Goal: Transaction & Acquisition: Purchase product/service

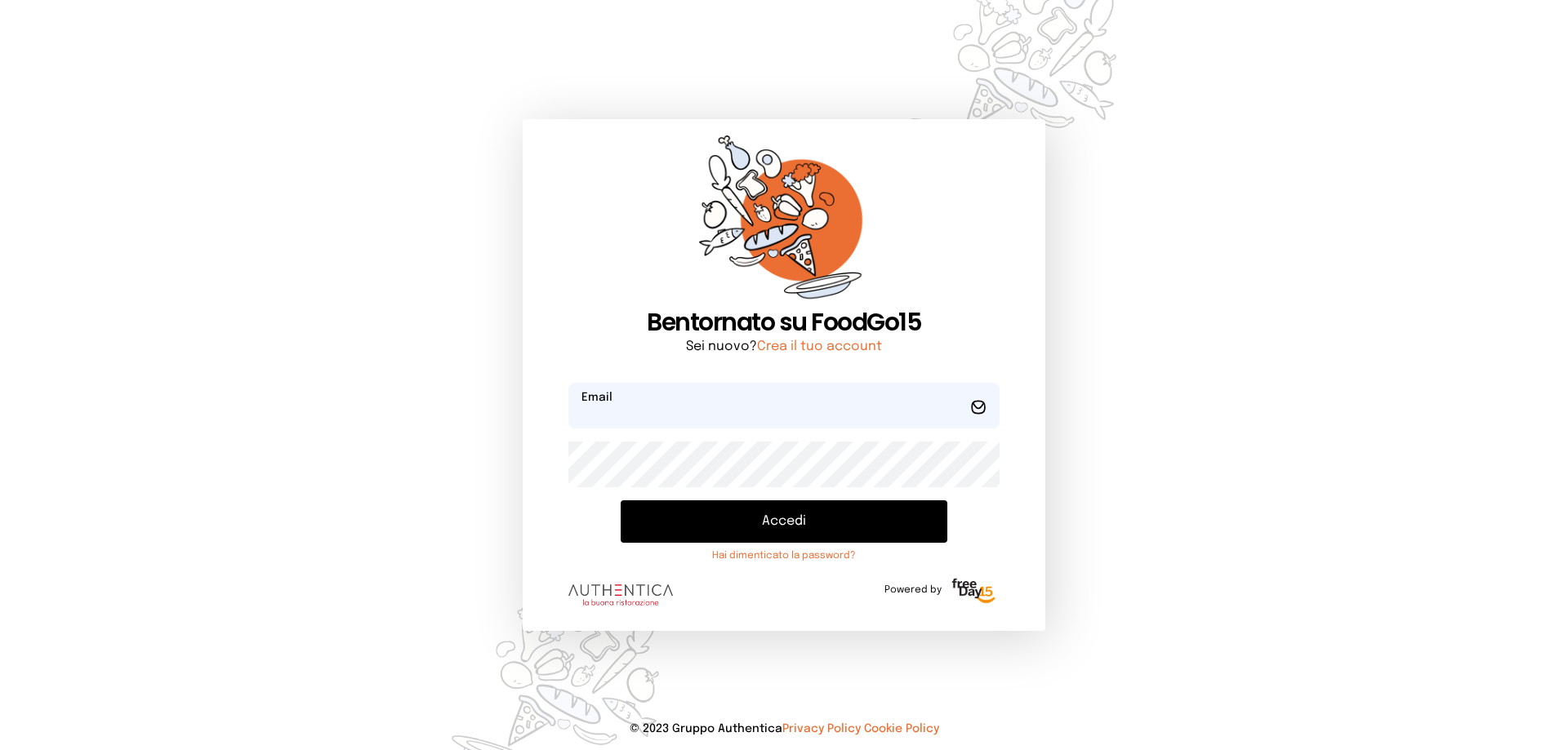
type input "**********"
click at [797, 517] on button "Accedi" at bounding box center [784, 521] width 326 height 43
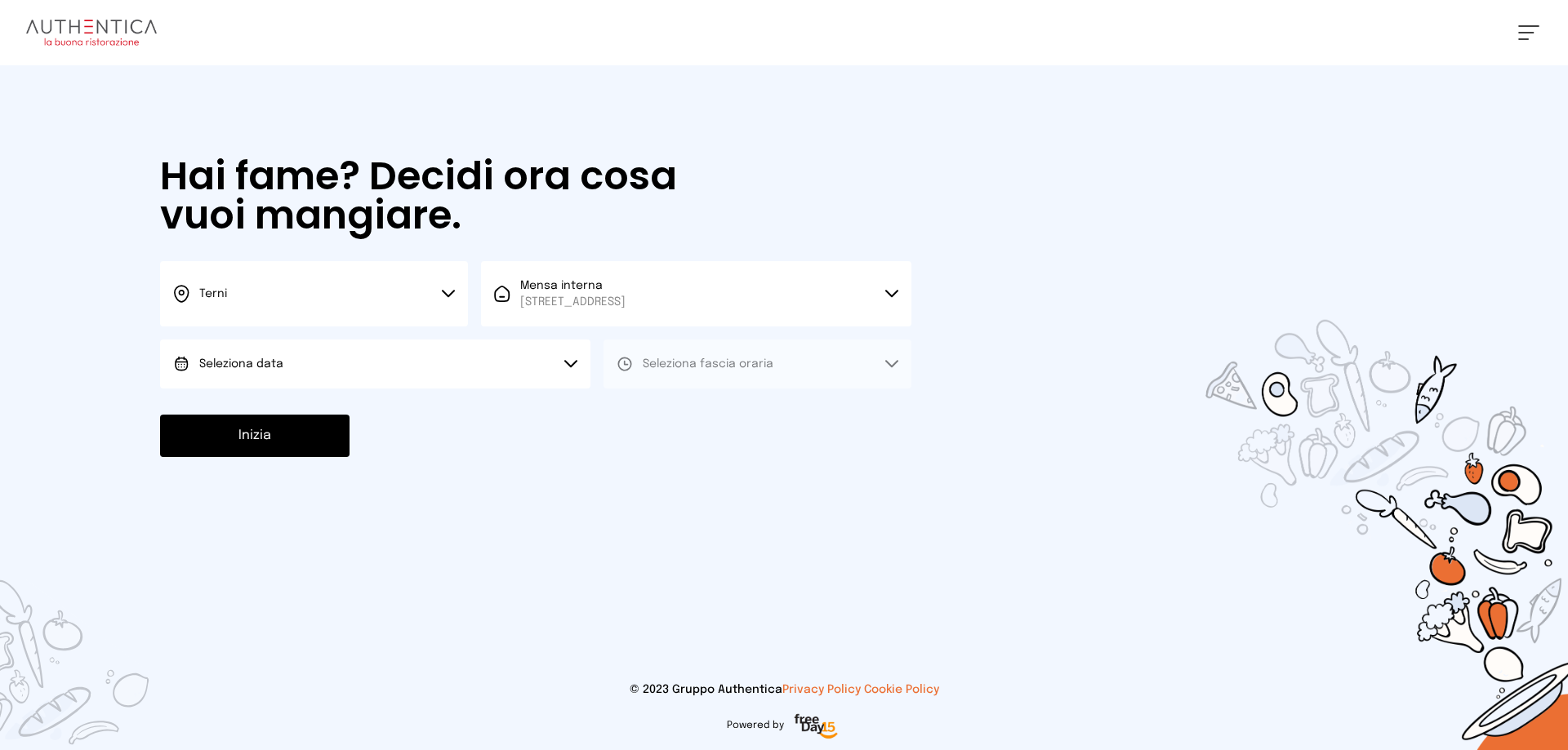
click at [335, 362] on button "Seleziona data" at bounding box center [375, 364] width 430 height 49
click at [340, 415] on li "[DATE], [DATE]" at bounding box center [375, 409] width 430 height 43
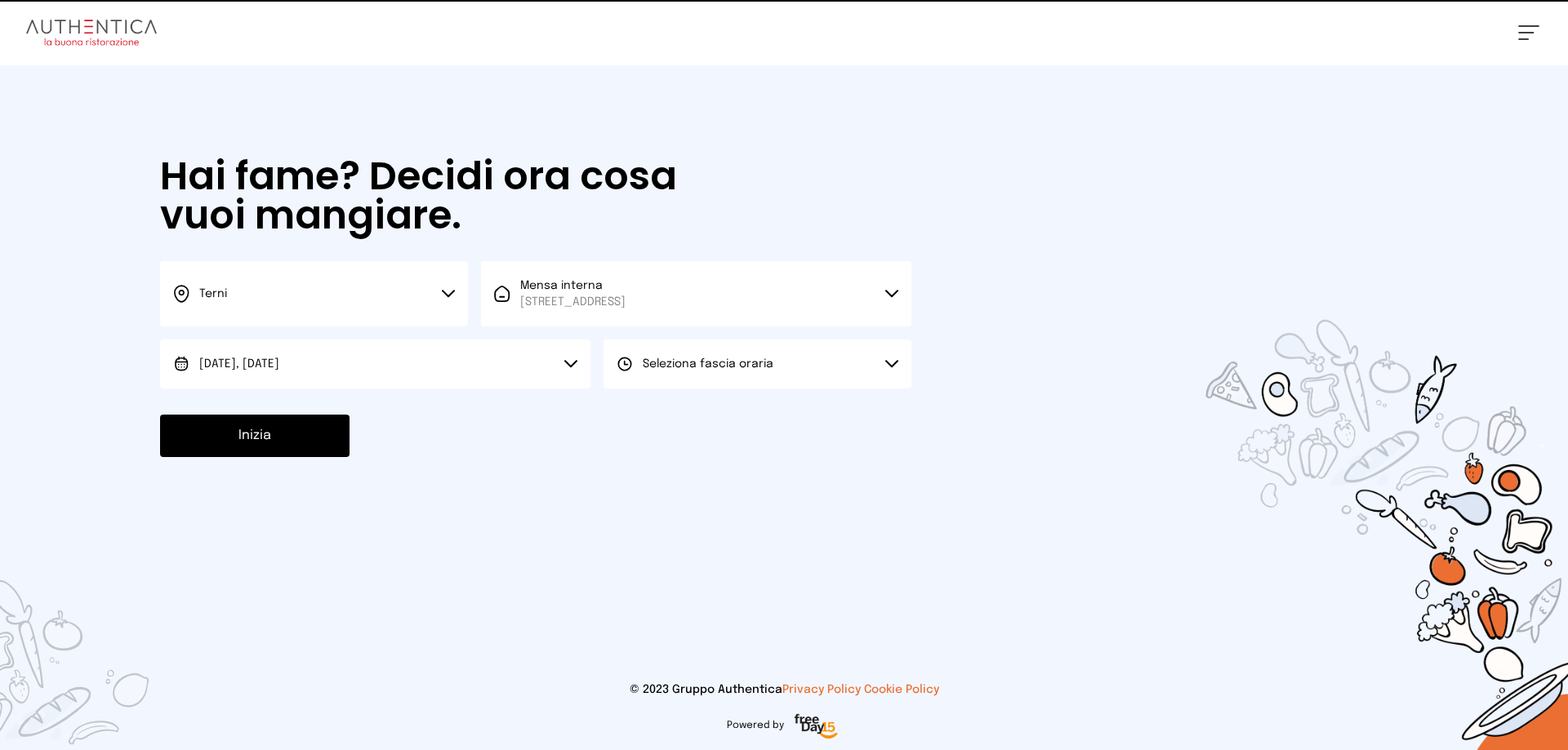
click at [703, 352] on button "Seleziona fascia oraria" at bounding box center [757, 364] width 308 height 49
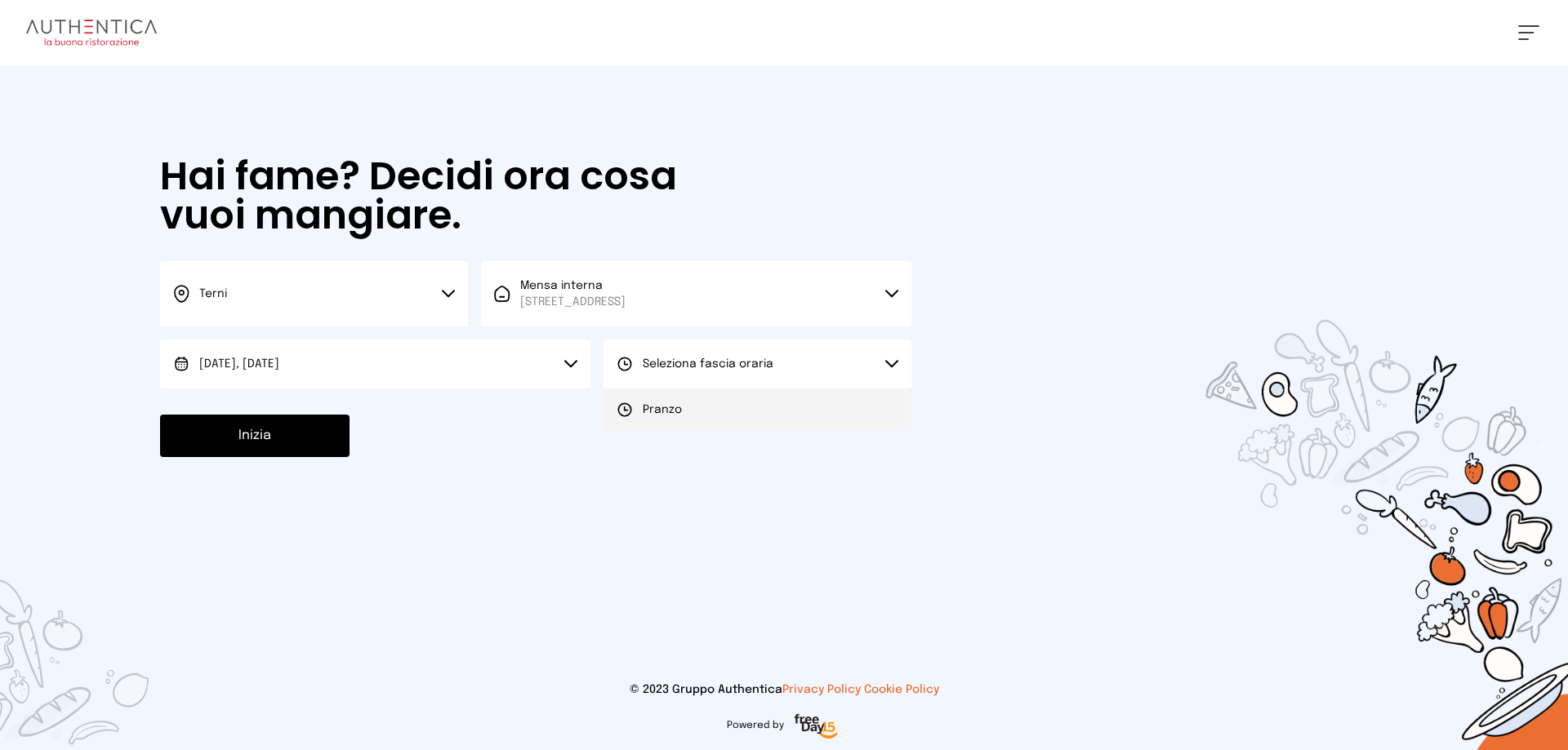
click at [710, 410] on li "Pranzo" at bounding box center [757, 409] width 308 height 43
click at [276, 440] on button "Inizia" at bounding box center [255, 435] width 190 height 43
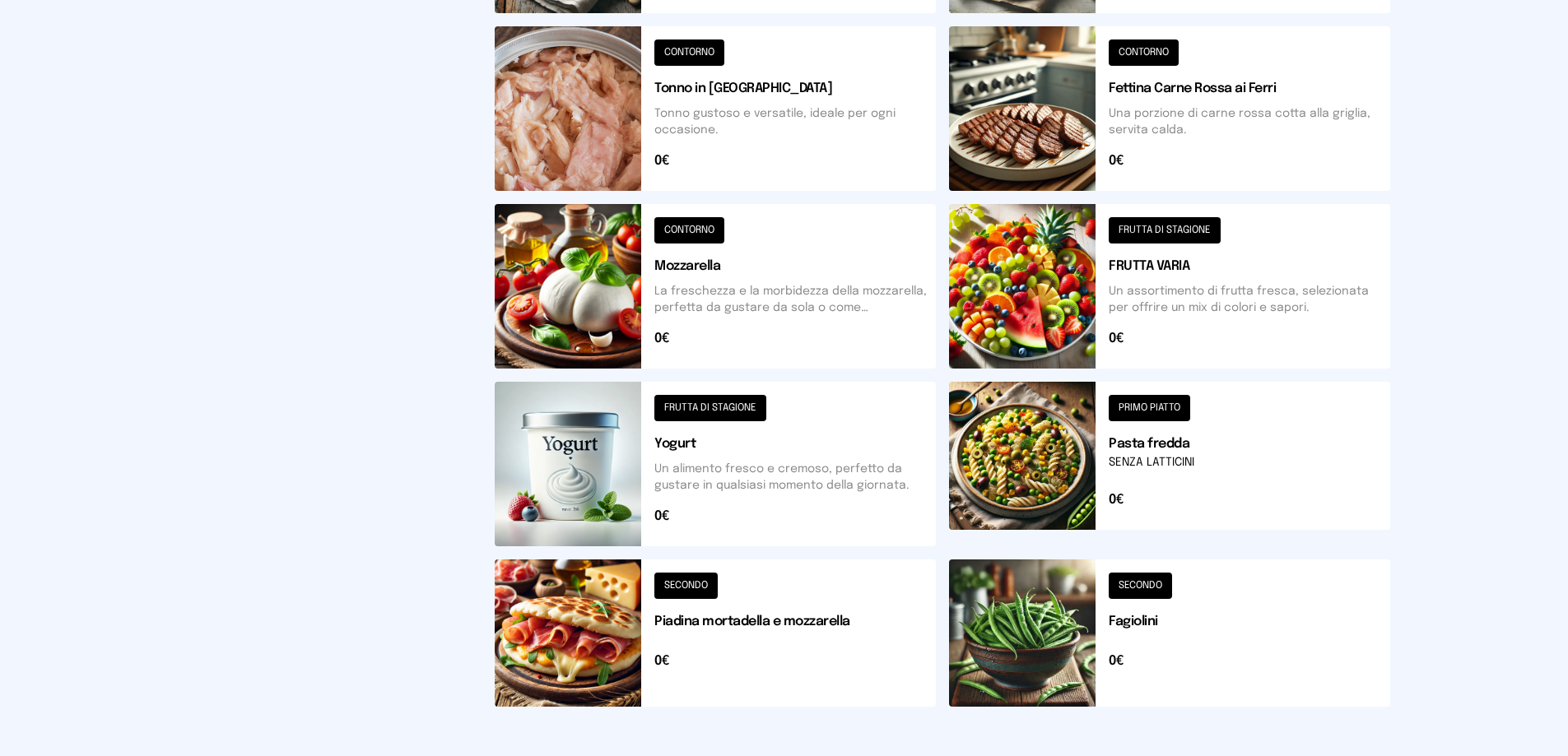
scroll to position [575, 0]
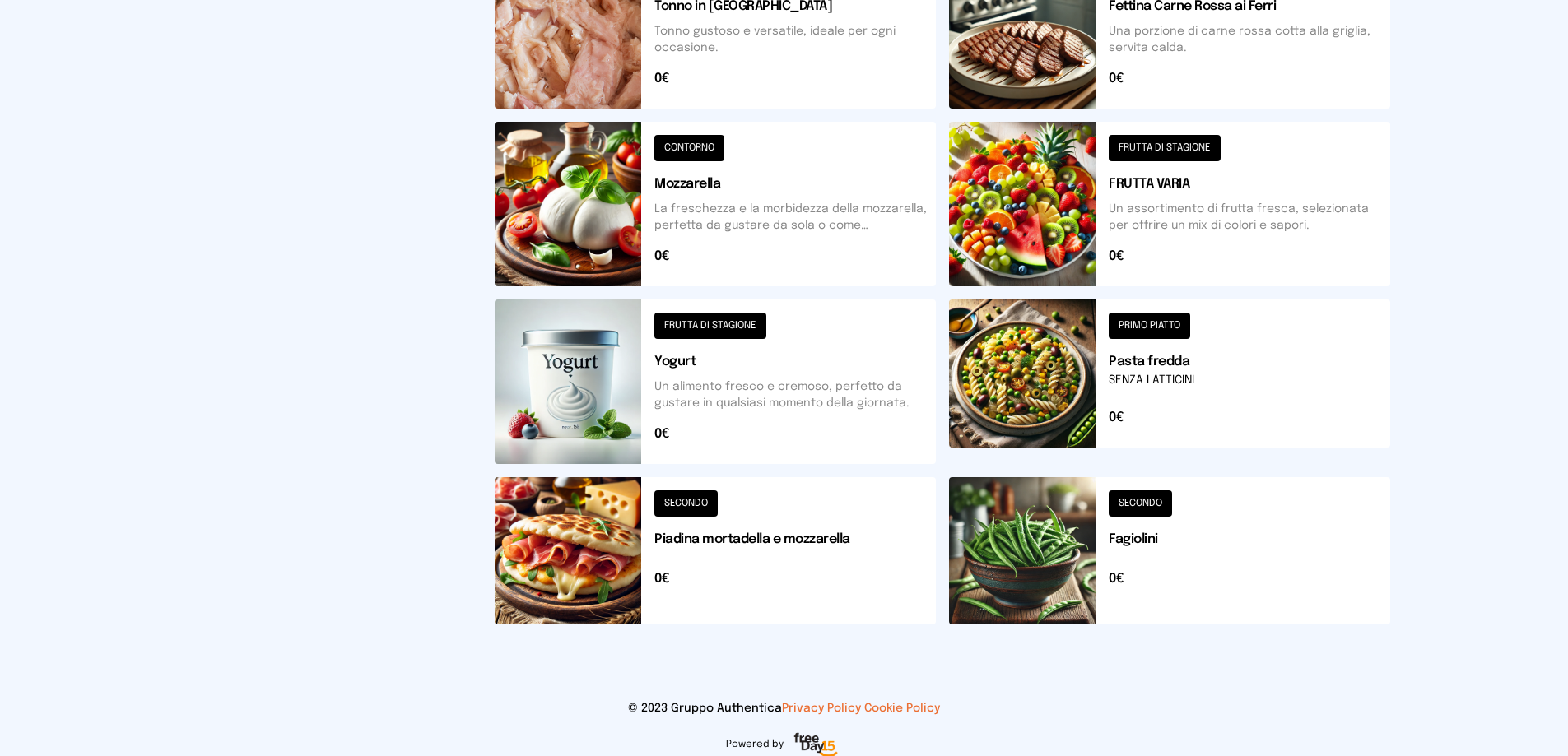
click at [595, 552] on button at bounding box center [715, 551] width 441 height 147
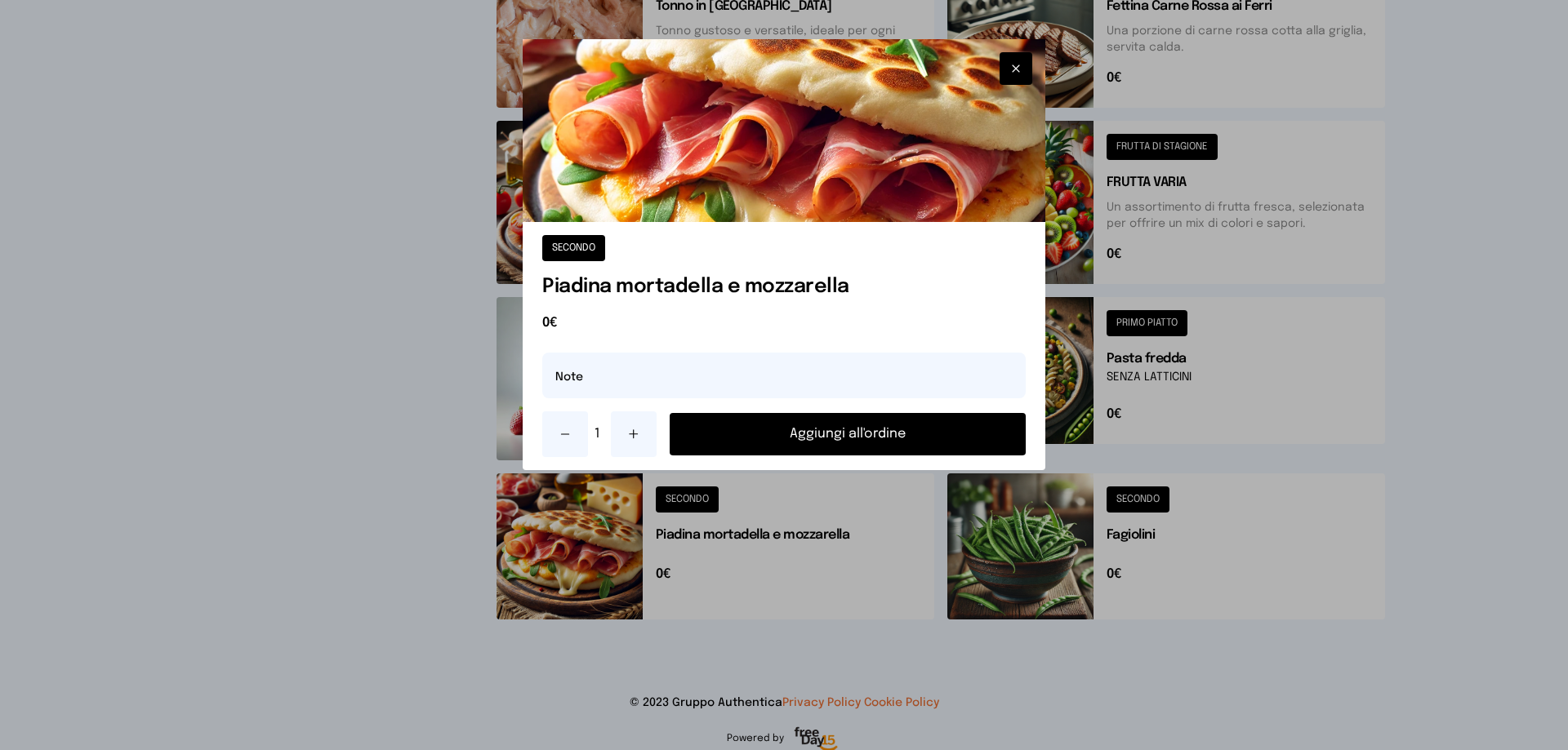
click at [1316, 419] on div at bounding box center [784, 375] width 1568 height 750
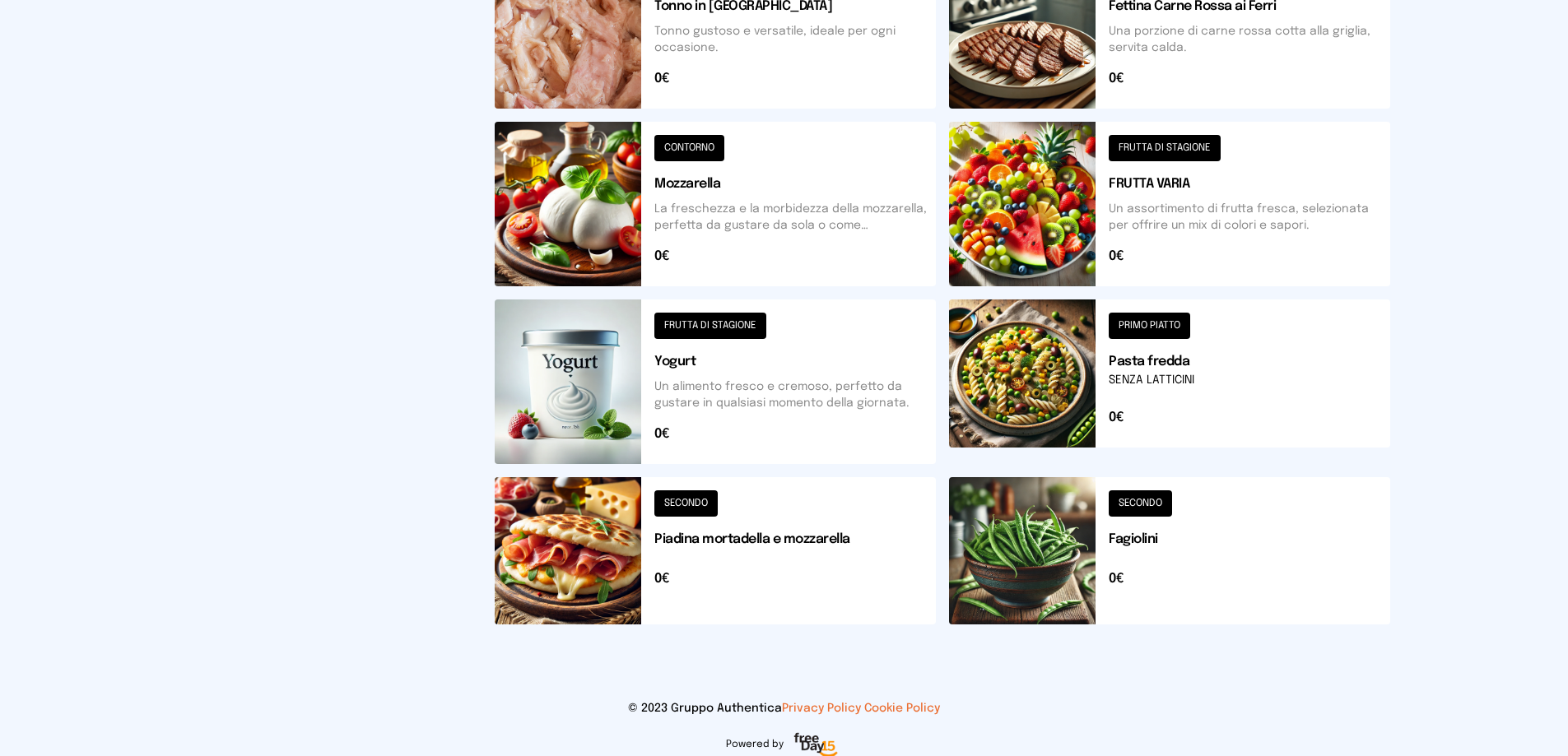
click at [1024, 381] on button at bounding box center [1169, 382] width 441 height 165
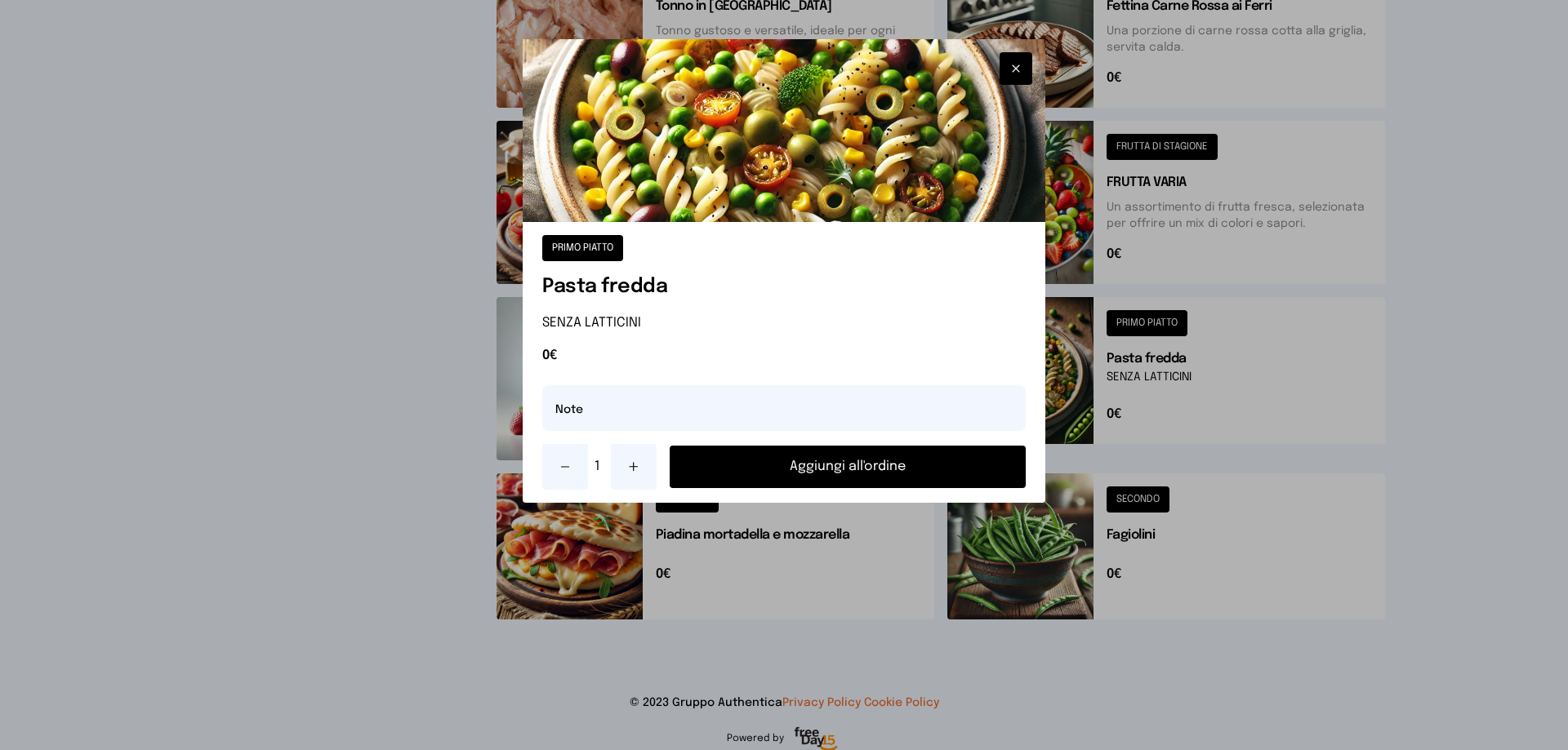
click at [852, 468] on button "Aggiungi all'ordine" at bounding box center [847, 466] width 356 height 43
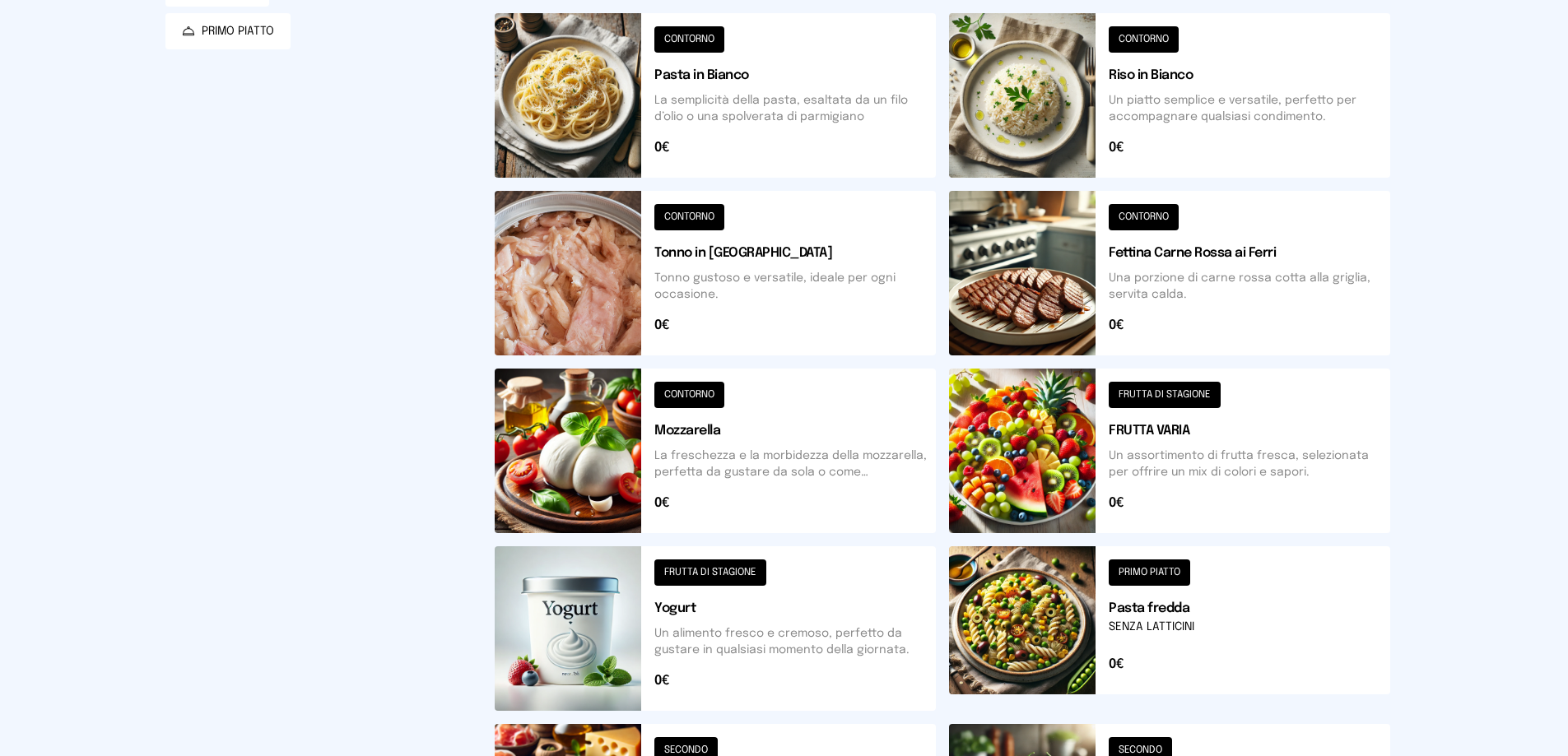
scroll to position [411, 0]
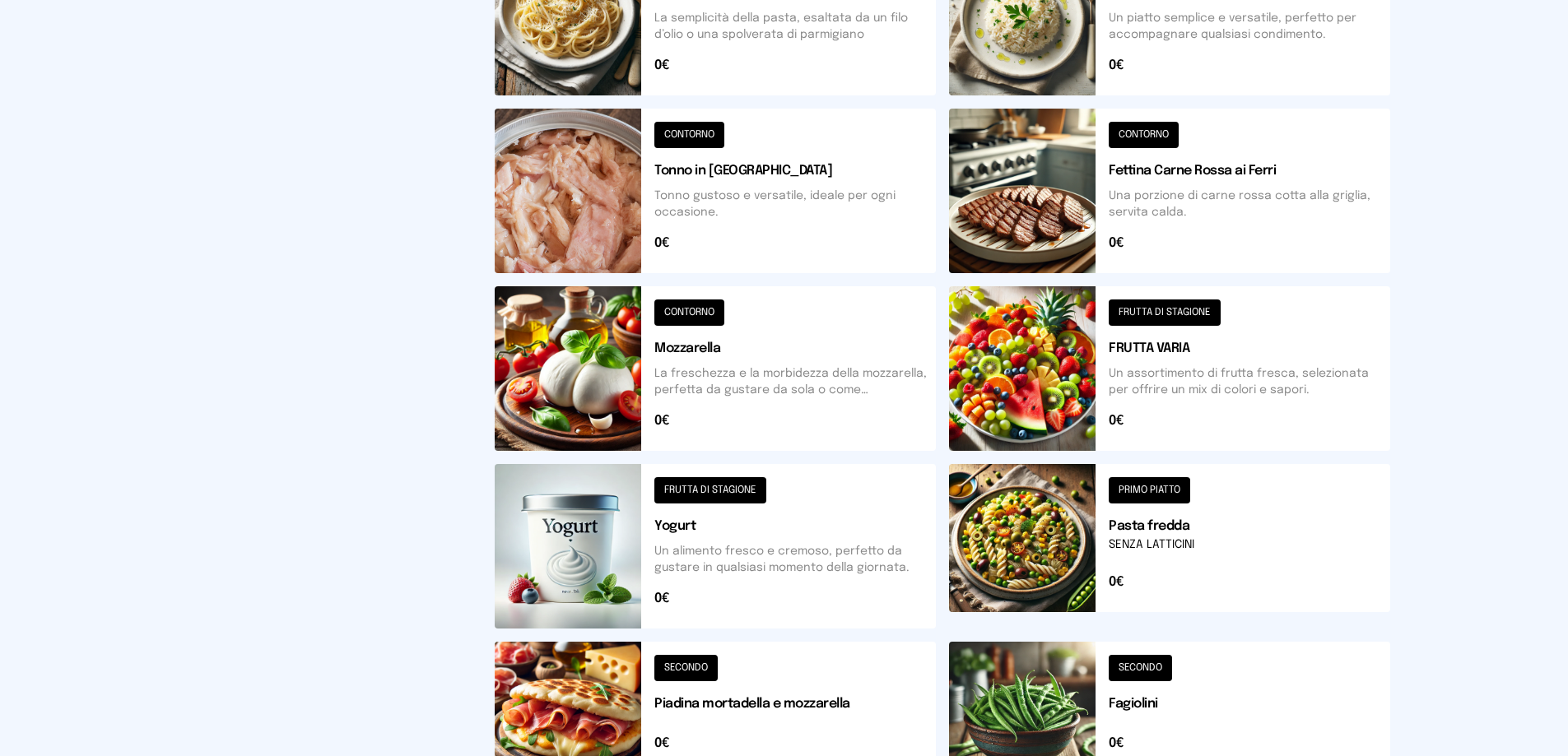
click at [1056, 356] on button at bounding box center [1169, 368] width 441 height 165
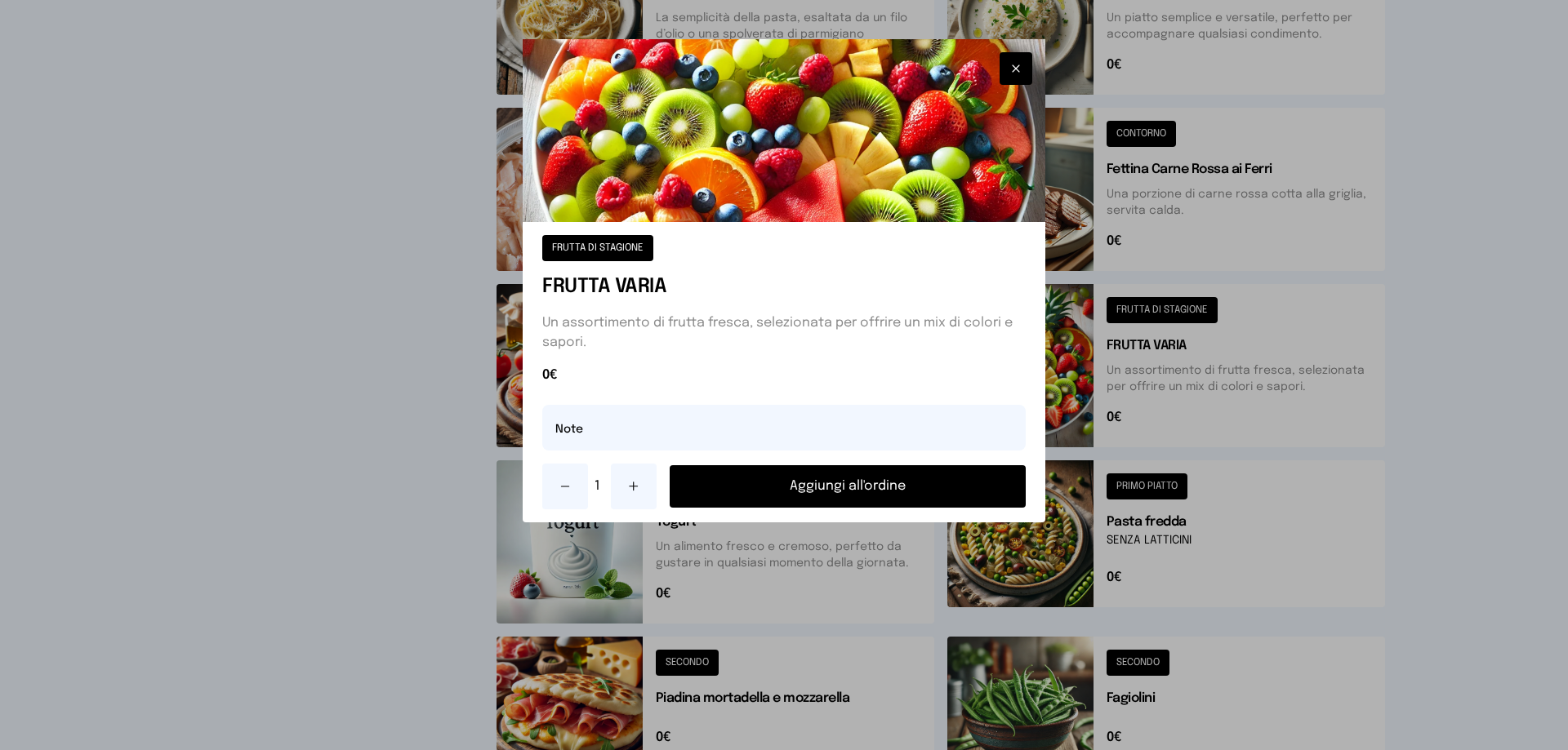
click at [638, 490] on icon at bounding box center [633, 485] width 13 height 13
click at [600, 436] on input "text" at bounding box center [784, 427] width 483 height 46
type input "**********"
click at [851, 484] on button "Aggiungi all'ordine" at bounding box center [847, 486] width 356 height 43
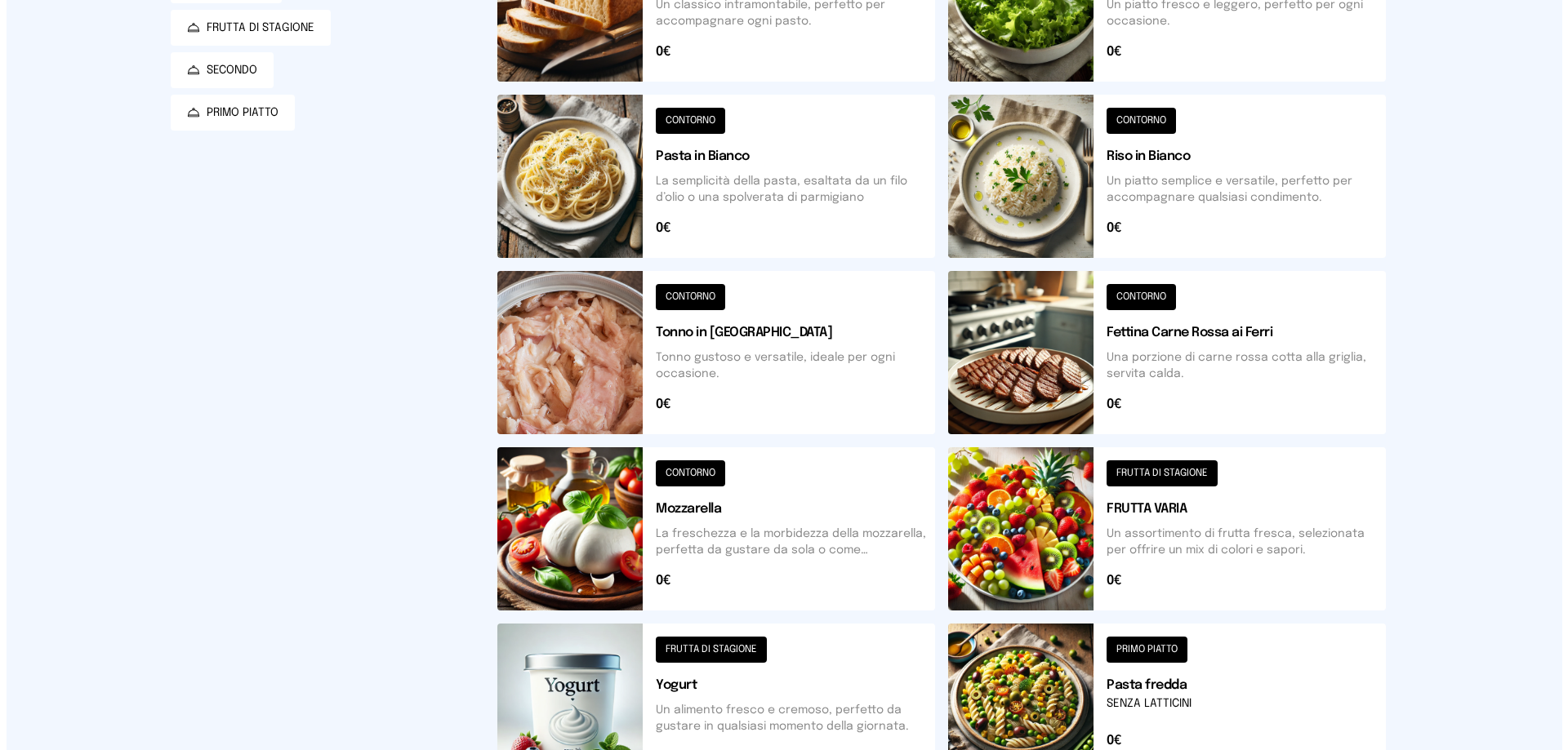
scroll to position [0, 0]
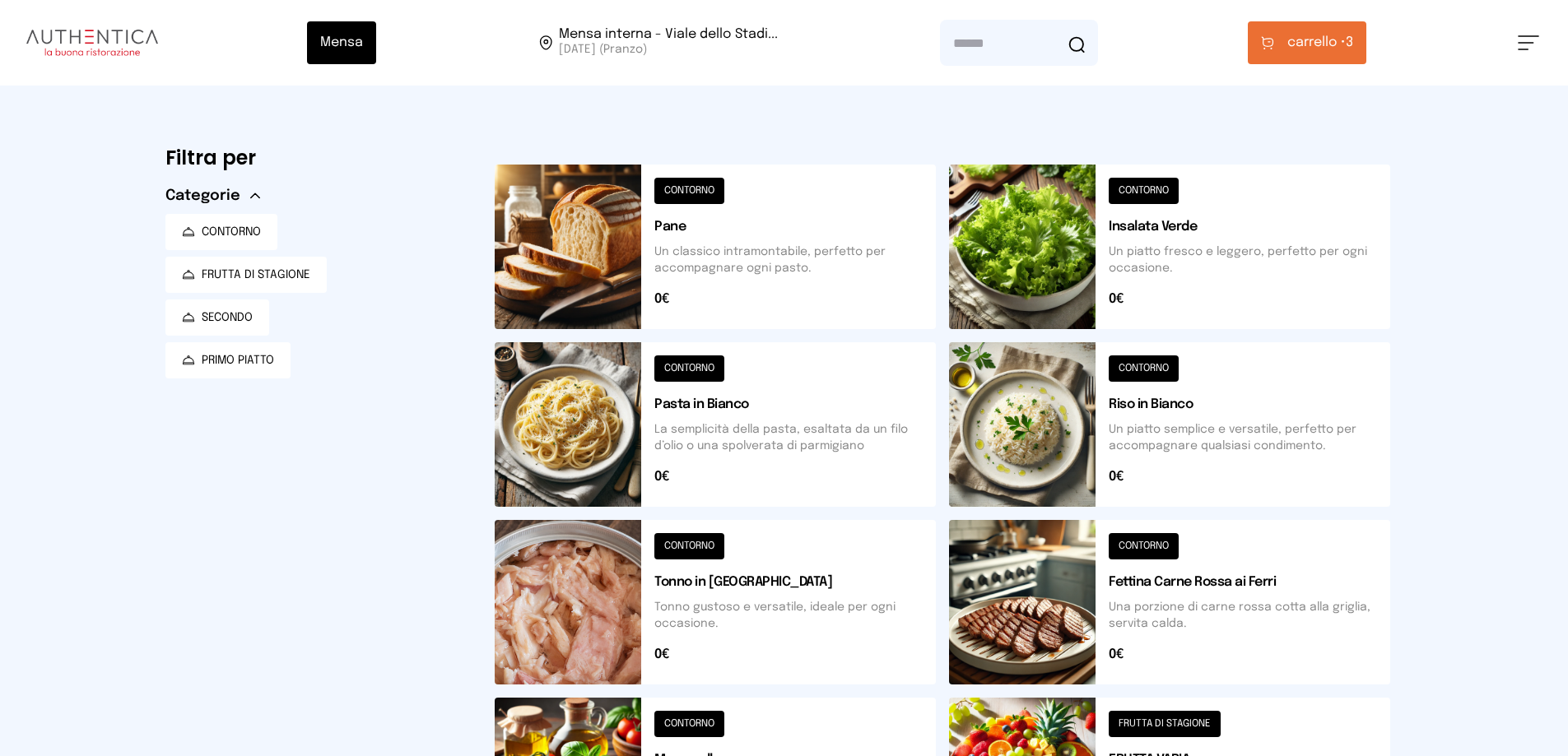
click at [1313, 43] on span "carrello •" at bounding box center [1316, 43] width 59 height 20
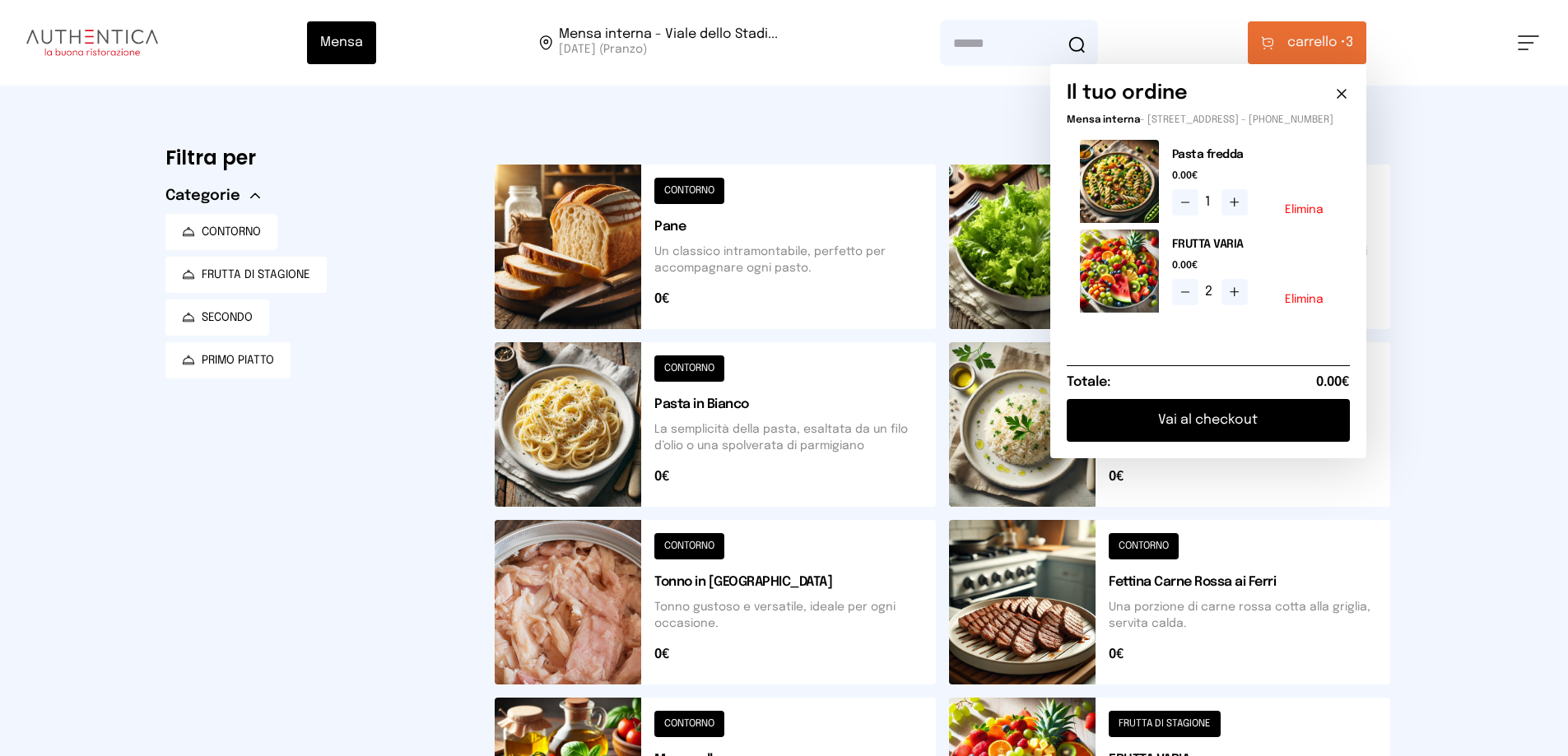
click at [1218, 438] on button "Vai al checkout" at bounding box center [1207, 420] width 283 height 43
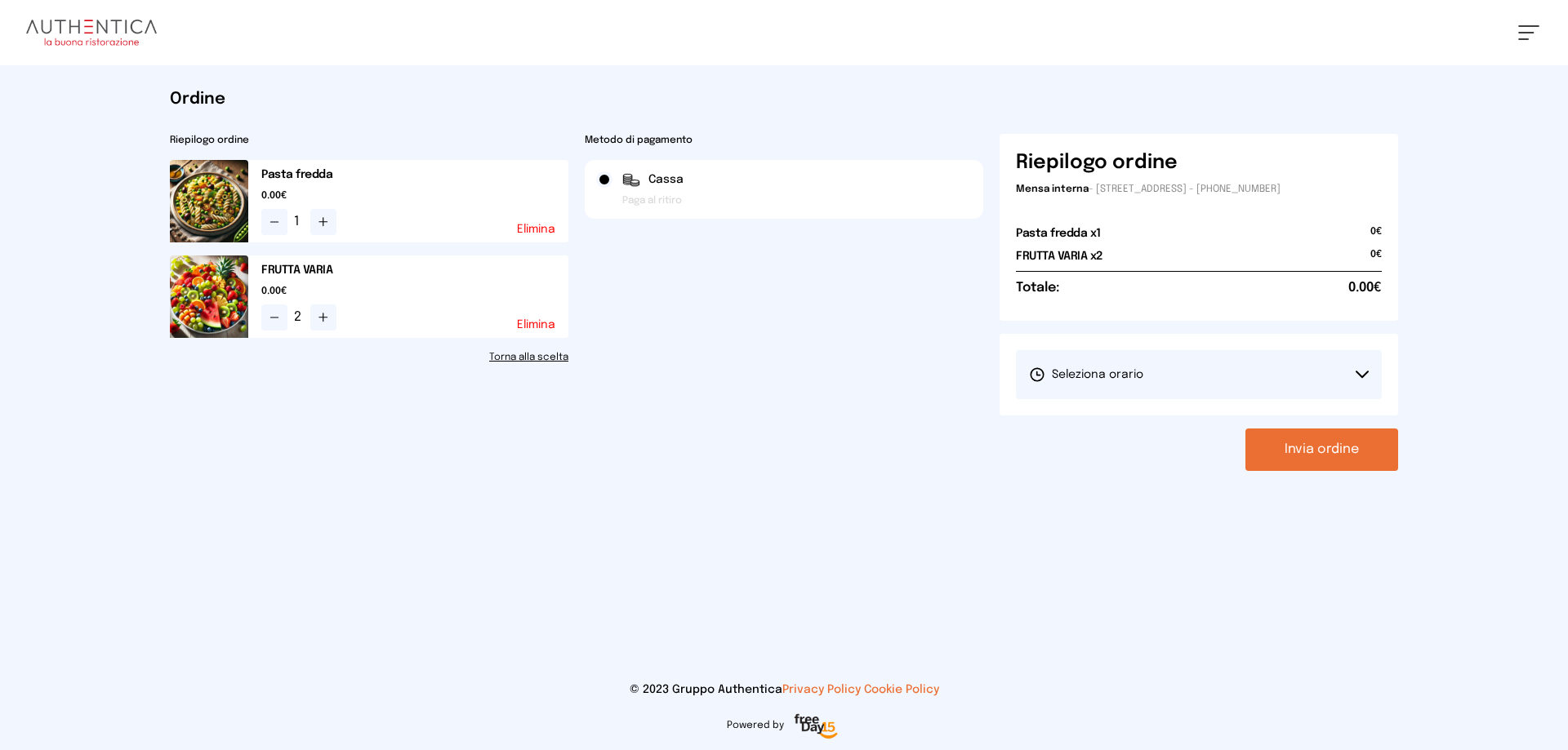
click at [1137, 367] on span "Seleziona orario" at bounding box center [1086, 374] width 114 height 17
click at [1159, 423] on li "1° Turno (13:00 - 15:00)" at bounding box center [1199, 420] width 366 height 43
click at [1299, 457] on button "Invia ordine" at bounding box center [1321, 449] width 152 height 43
